Goal: Contribute content: Contribute content

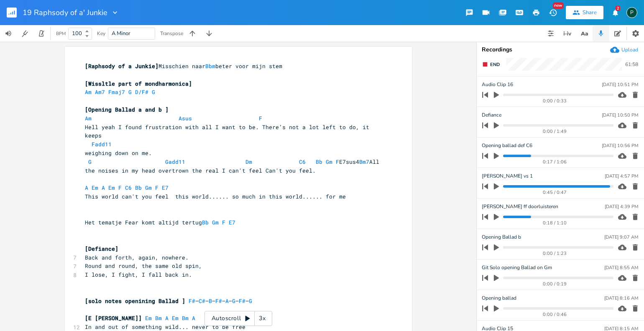
scroll to position [350, 0]
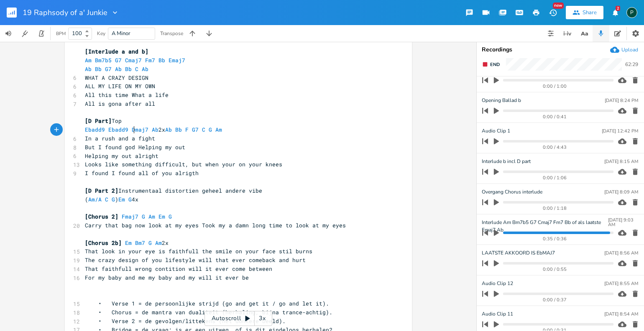
click at [130, 135] on span "In a rush and a fight" at bounding box center [120, 139] width 70 height 8
click at [128, 152] on span "Helping my out alright" at bounding box center [122, 156] width 74 height 8
click at [122, 161] on span "Looks like something difficult, but when your on your knees" at bounding box center [183, 165] width 197 height 8
type textarea "So"
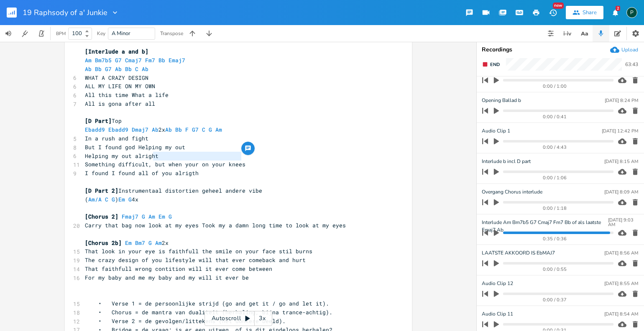
drag, startPoint x: 240, startPoint y: 155, endPoint x: 151, endPoint y: 157, distance: 88.7
click at [151, 161] on span "Something difficult, but when your on your knees" at bounding box center [165, 165] width 161 height 8
type textarea "but it's alright"
type textarea "I found I found all of you"
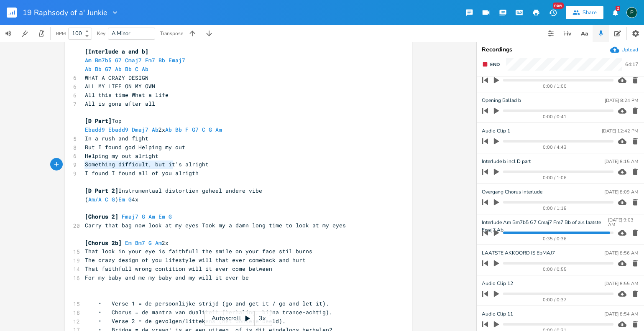
drag, startPoint x: 170, startPoint y: 166, endPoint x: 72, endPoint y: 164, distance: 97.9
click at [83, 169] on div "9 I found I found all of you alrigth" at bounding box center [234, 173] width 302 height 9
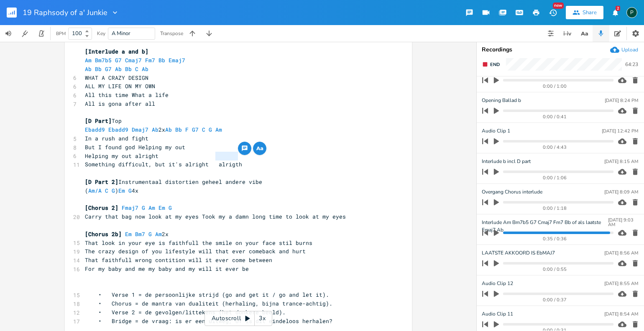
drag, startPoint x: 237, startPoint y: 156, endPoint x: 213, endPoint y: 156, distance: 23.8
click at [213, 161] on span "Something difficult, but it's alright alrigth" at bounding box center [163, 165] width 157 height 8
type textarea "survive"
click at [211, 161] on span "Something difficult, but it's alright survive" at bounding box center [163, 165] width 157 height 8
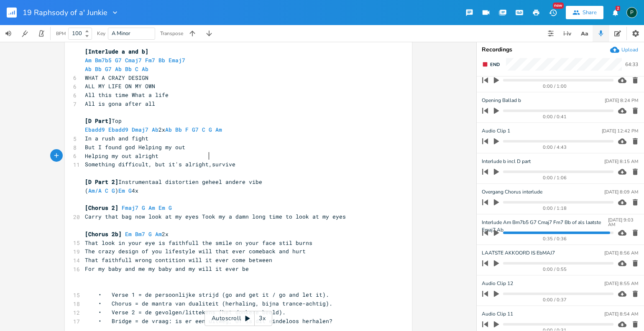
type textarea ","
type textarea "......"
click at [164, 161] on span "Something difficult, but it's alright......survive" at bounding box center [168, 165] width 167 height 8
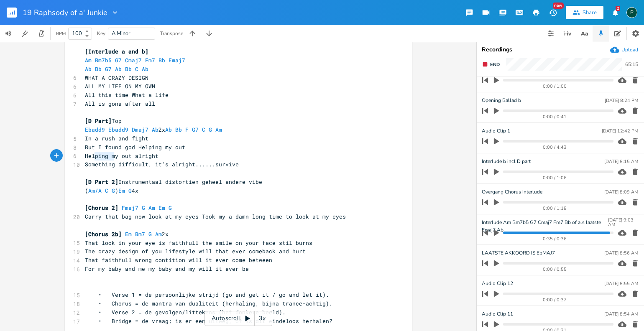
type textarea "mething"
drag, startPoint x: 113, startPoint y: 156, endPoint x: 89, endPoint y: 158, distance: 23.9
click at [89, 161] on span "Something difficult, it's alright......survive" at bounding box center [162, 165] width 154 height 8
type textarea "what"
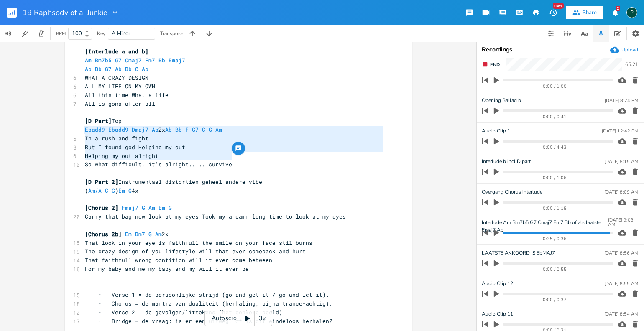
drag, startPoint x: 248, startPoint y: 158, endPoint x: 71, endPoint y: 132, distance: 178.4
click at [83, 132] on div "[Raphsody of a Junkie] Misschien naar Bbm beter voor mijn stem ​ [Wissltle part…" at bounding box center [234, 60] width 302 height 1644
type textarea "In a rush and fight But I found god Helping my out Helping my out alright So wh…"
click at [92, 161] on span "So what difficult, it's alright......survive" at bounding box center [158, 165] width 147 height 8
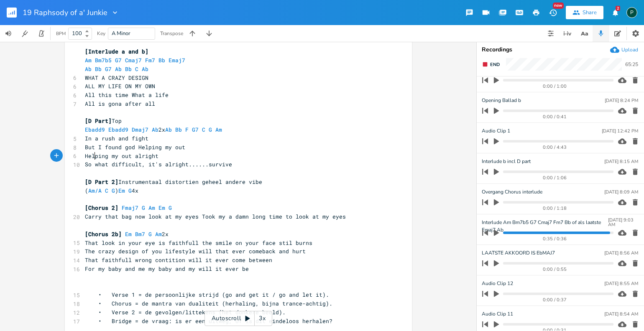
scroll to position [0, 0]
click at [89, 161] on span "So what difficult, it's alright......survive" at bounding box center [158, 165] width 147 height 8
type textarea "me"
click at [493, 64] on span "End" at bounding box center [495, 64] width 10 height 6
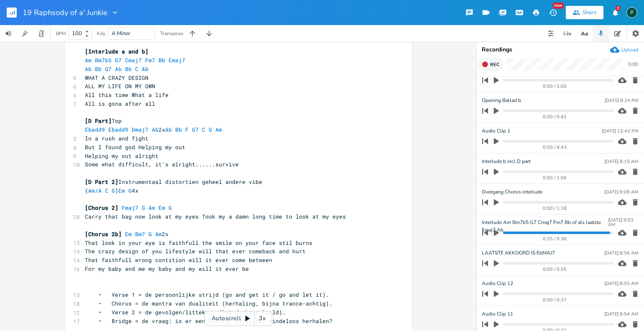
scroll to position [381, 0]
click at [493, 64] on span "Rec" at bounding box center [494, 64] width 9 height 6
click at [493, 64] on span "End" at bounding box center [495, 64] width 10 height 6
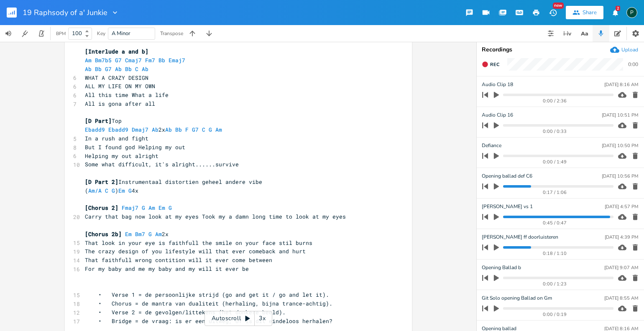
click at [569, 95] on progress at bounding box center [558, 95] width 110 height 3
click at [496, 95] on icon "button" at bounding box center [496, 95] width 5 height 6
click at [496, 95] on icon "button" at bounding box center [496, 95] width 7 height 7
click at [146, 187] on pre "( Am/A C G ) Em G 4x" at bounding box center [234, 191] width 302 height 9
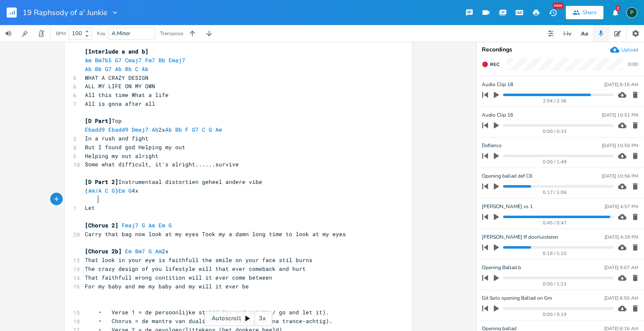
scroll to position [0, 13]
type textarea "Let me sy"
type textarea "ay it straight"
click at [496, 92] on icon "button" at bounding box center [497, 95] width 8 height 8
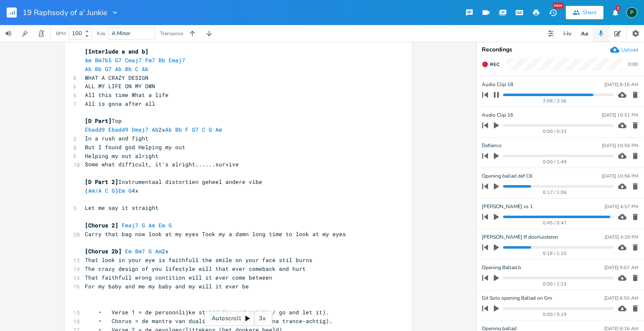
click at [158, 204] on pre "Let me say it straight" at bounding box center [234, 208] width 302 height 9
type textarea "I am soldier"
click at [157, 204] on span "Let me say it straight I am soldier" at bounding box center [143, 208] width 117 height 8
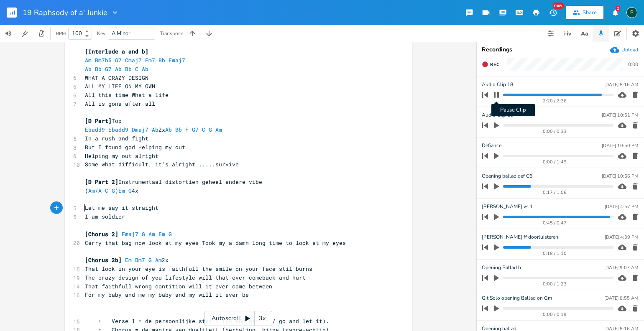
click at [499, 96] on icon "button" at bounding box center [496, 95] width 7 height 7
click at [159, 204] on pre "Let me say it straight" at bounding box center [234, 208] width 302 height 9
click at [105, 204] on span "Let me say it straight" at bounding box center [122, 208] width 74 height 8
type textarea "tw"
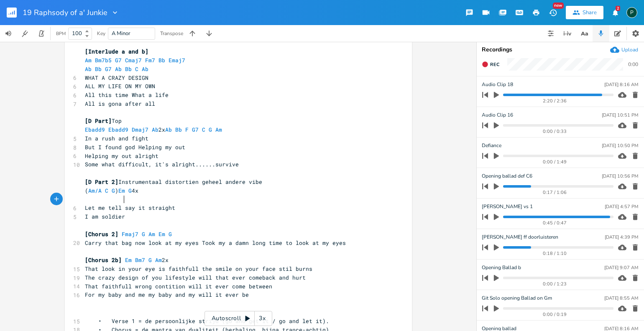
scroll to position [0, 7]
type textarea "ell you"
click at [130, 212] on pre "I am soldier" at bounding box center [234, 216] width 302 height 9
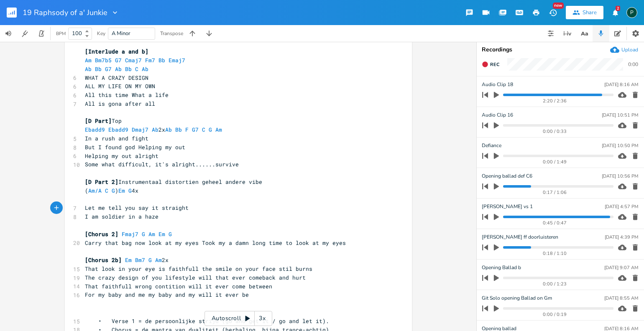
type textarea "in a haze"
click at [497, 97] on icon "button" at bounding box center [497, 95] width 8 height 8
click at [589, 95] on progress at bounding box center [558, 95] width 110 height 3
click at [496, 95] on icon "button" at bounding box center [496, 95] width 7 height 7
type textarea "in a haze"
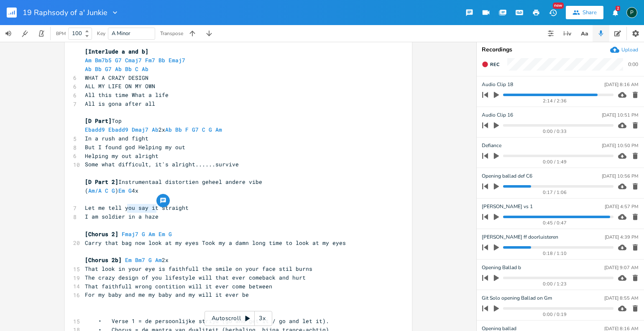
drag, startPoint x: 156, startPoint y: 208, endPoint x: 124, endPoint y: 208, distance: 31.8
click at [124, 213] on span "I am soldier in a haze" at bounding box center [122, 217] width 74 height 8
click at [158, 221] on pre "​" at bounding box center [234, 225] width 302 height 9
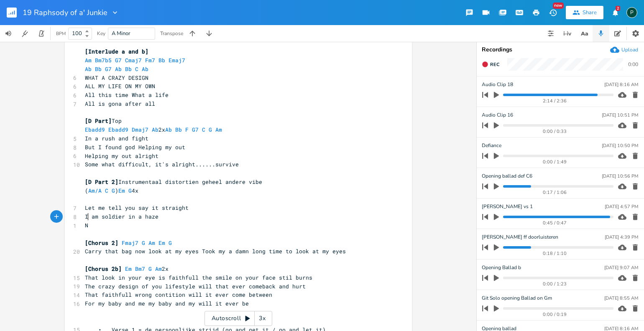
type textarea "Ne"
type textarea "o no"
type textarea "V"
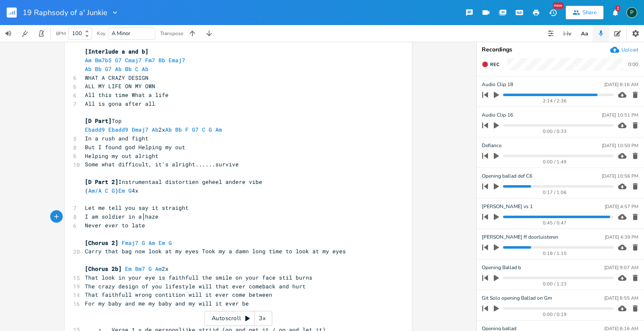
type textarea "Never ever to late"
drag, startPoint x: 97, startPoint y: 211, endPoint x: 82, endPoint y: 211, distance: 15.5
click at [83, 212] on pre "I am soldier in a haze" at bounding box center [234, 216] width 302 height 9
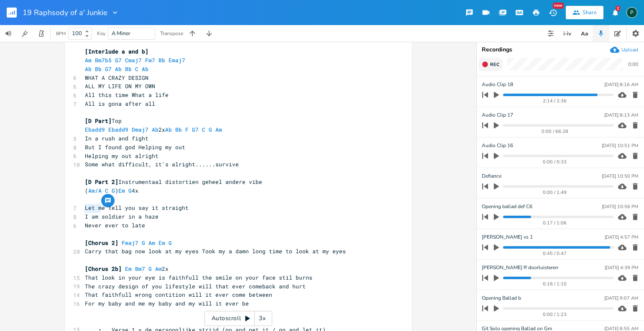
type textarea "I am"
click at [487, 62] on icon "button" at bounding box center [485, 64] width 7 height 7
click at [486, 62] on icon "button" at bounding box center [485, 64] width 7 height 7
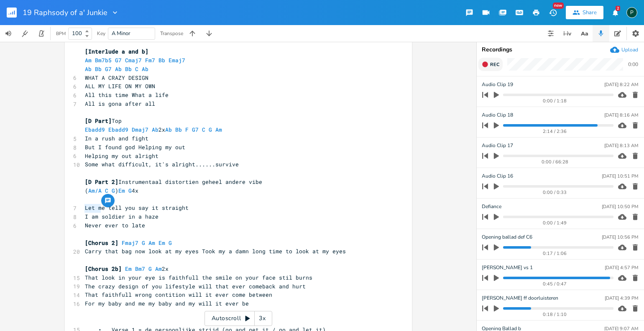
click at [486, 62] on icon "button" at bounding box center [485, 64] width 7 height 7
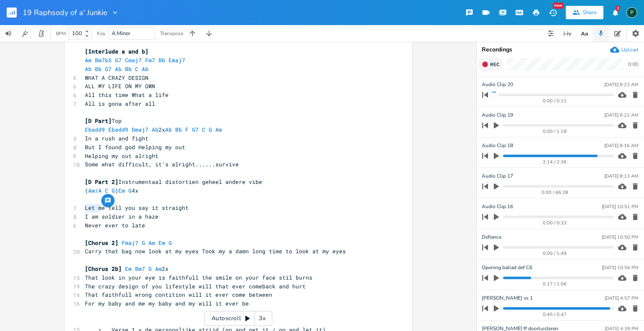
click at [632, 95] on icon "button" at bounding box center [635, 95] width 8 height 8
click at [491, 68] on button "Rec" at bounding box center [490, 64] width 24 height 13
click at [491, 68] on button "End" at bounding box center [490, 64] width 25 height 13
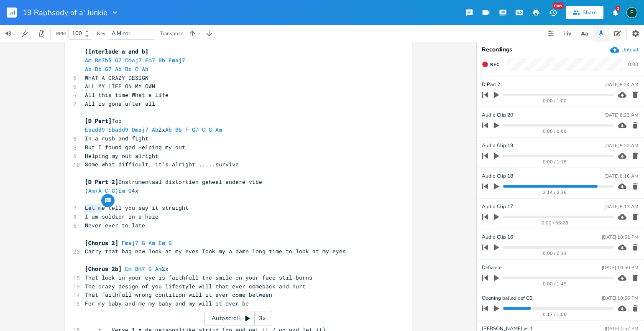
type input "D Part 2"
click at [87, 178] on span "[D Part 2]" at bounding box center [101, 182] width 33 height 8
type textarea "E"
click at [501, 84] on div "D Part [DATE] 8:24 AM" at bounding box center [560, 85] width 156 height 8
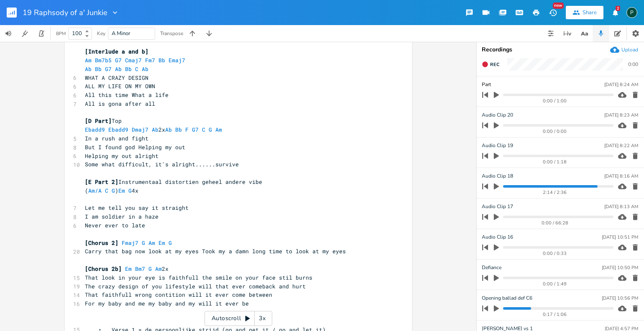
type input "E Part"
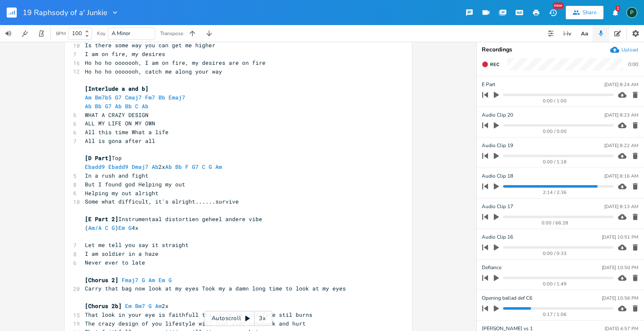
scroll to position [781, 0]
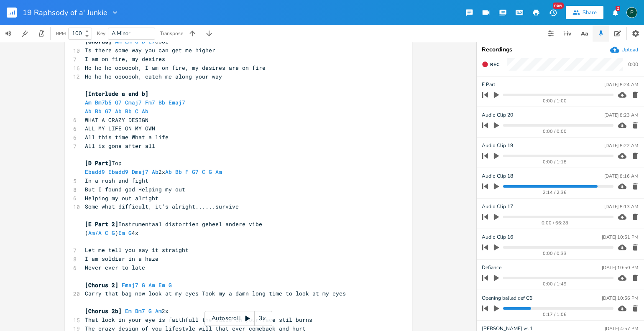
click at [130, 229] on span "( Am/A C G ) Em G 4x" at bounding box center [112, 233] width 54 height 8
click at [129, 229] on pre "( Am/A C 4x" at bounding box center [234, 233] width 302 height 9
type textarea "Esus4 (finger"
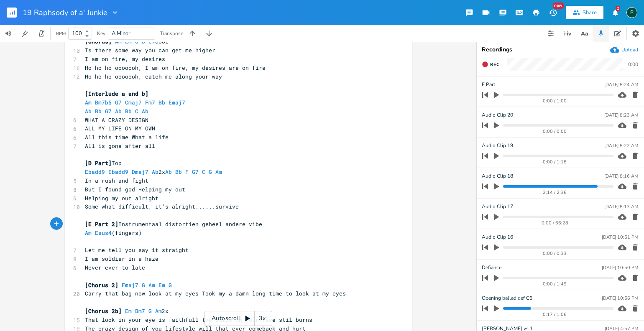
type textarea "s)"
click at [112, 229] on span "Am Esus4 (fingers)" at bounding box center [113, 233] width 57 height 8
type textarea "B Badd9"
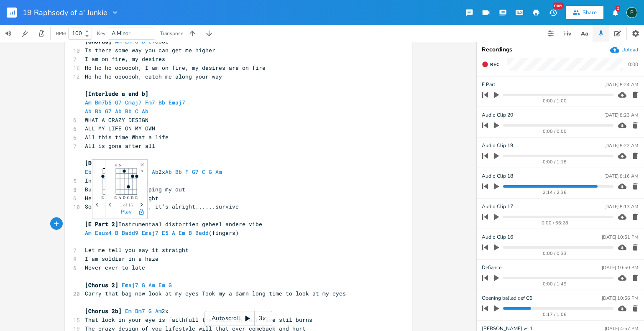
scroll to position [0, 63]
type textarea "Emaj7 E5 A Em B Badd9"
type textarea "B Badd9"
drag, startPoint x: 208, startPoint y: 225, endPoint x: 182, endPoint y: 226, distance: 26.4
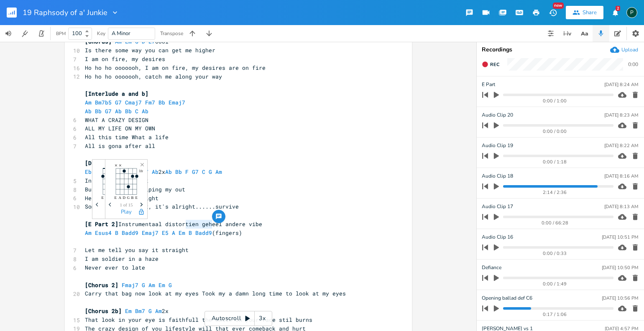
click at [182, 229] on span "Am Esus4 B Badd9 Emaj7 E5 A Em B Badd9 (fingers)" at bounding box center [163, 233] width 157 height 8
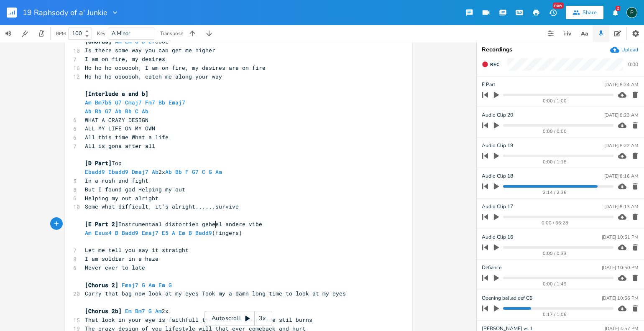
click at [212, 229] on span "Am Esus4 B Badd9 Emaj7 E5 A Em B Badd9 (fingers)" at bounding box center [163, 233] width 157 height 8
click at [307, 211] on pre "​" at bounding box center [234, 215] width 302 height 9
click at [497, 93] on icon "button" at bounding box center [496, 95] width 5 height 6
click at [499, 94] on icon "button" at bounding box center [496, 95] width 7 height 7
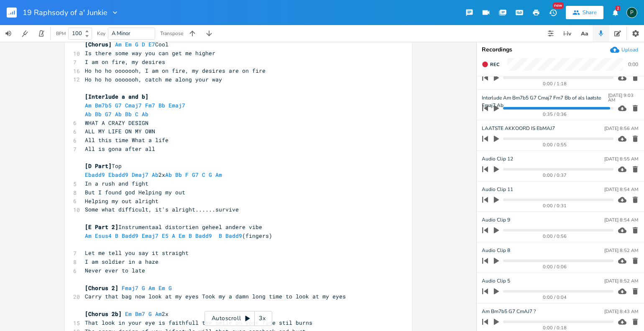
scroll to position [629, 0]
click at [505, 106] on progress at bounding box center [558, 107] width 110 height 3
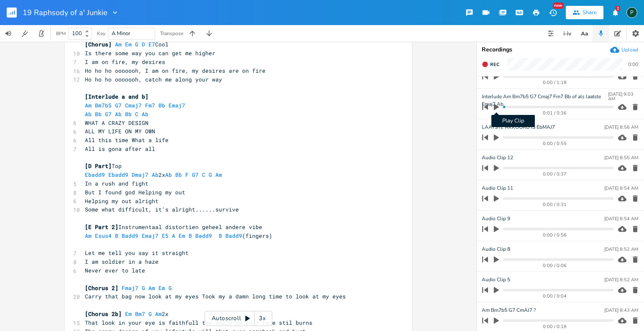
click at [496, 106] on icon "button" at bounding box center [496, 107] width 5 height 6
click at [496, 106] on icon "button" at bounding box center [496, 107] width 7 height 7
